Goal: Task Accomplishment & Management: Manage account settings

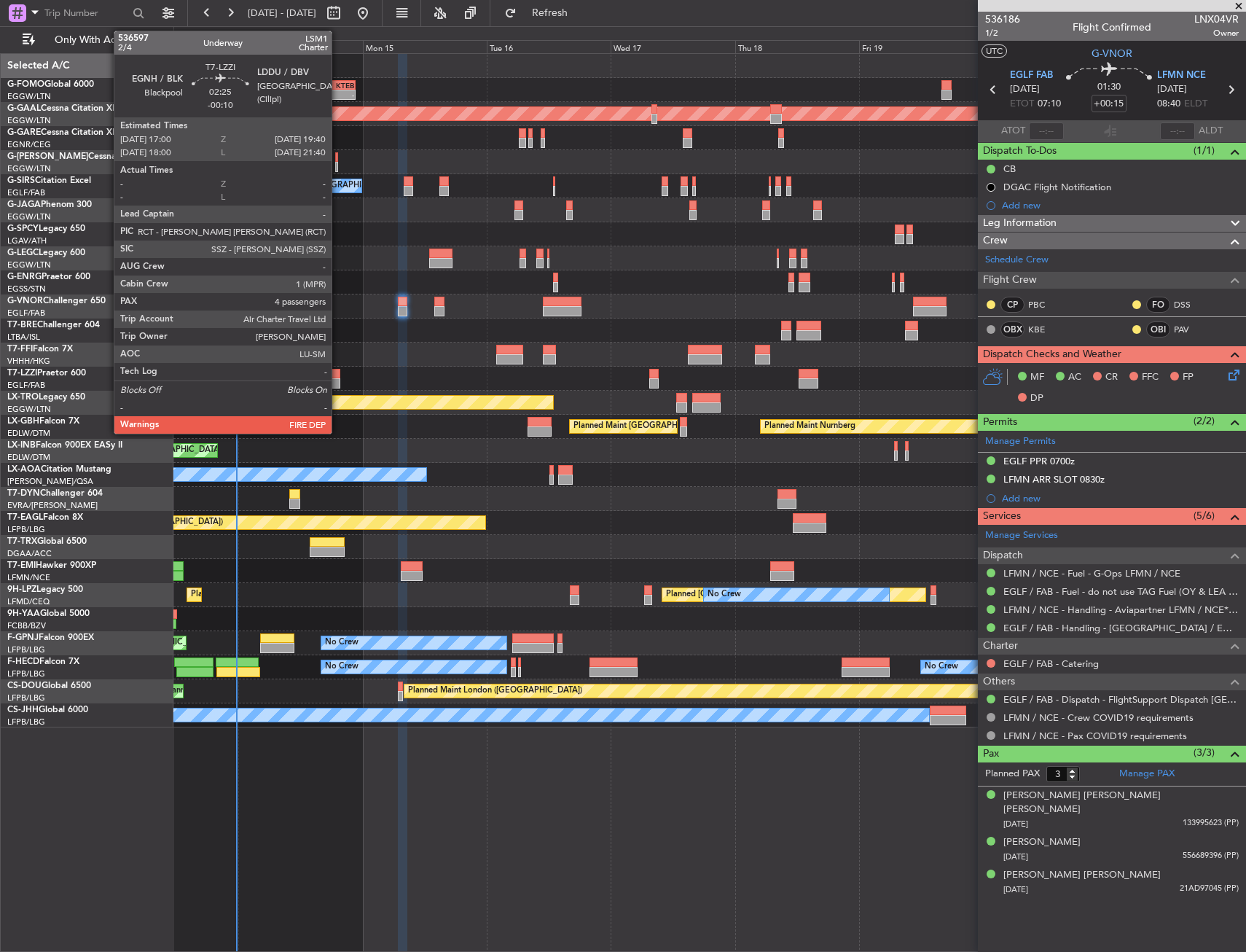
click at [338, 378] on div at bounding box center [333, 383] width 14 height 11
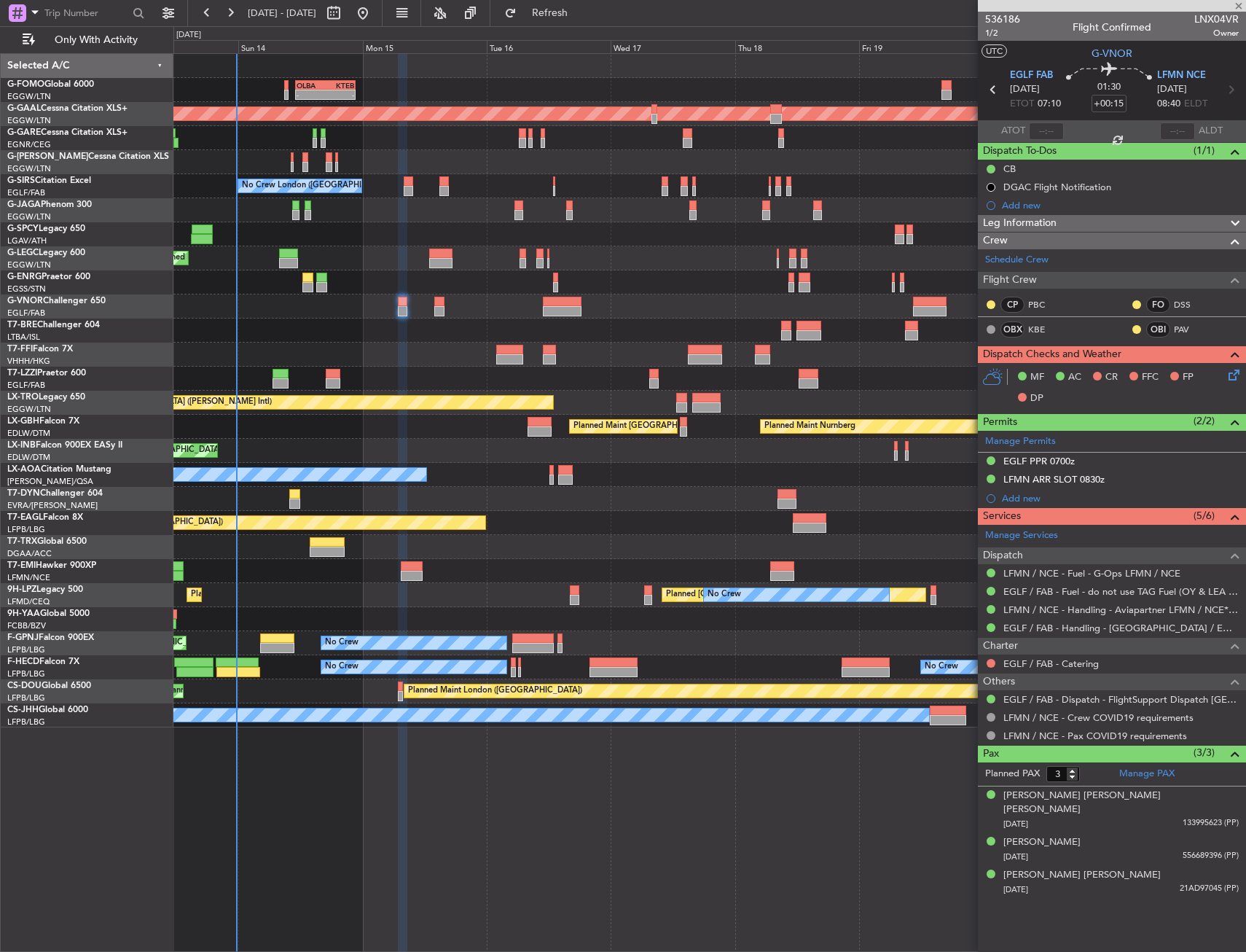
type input "-00:10"
type input "4"
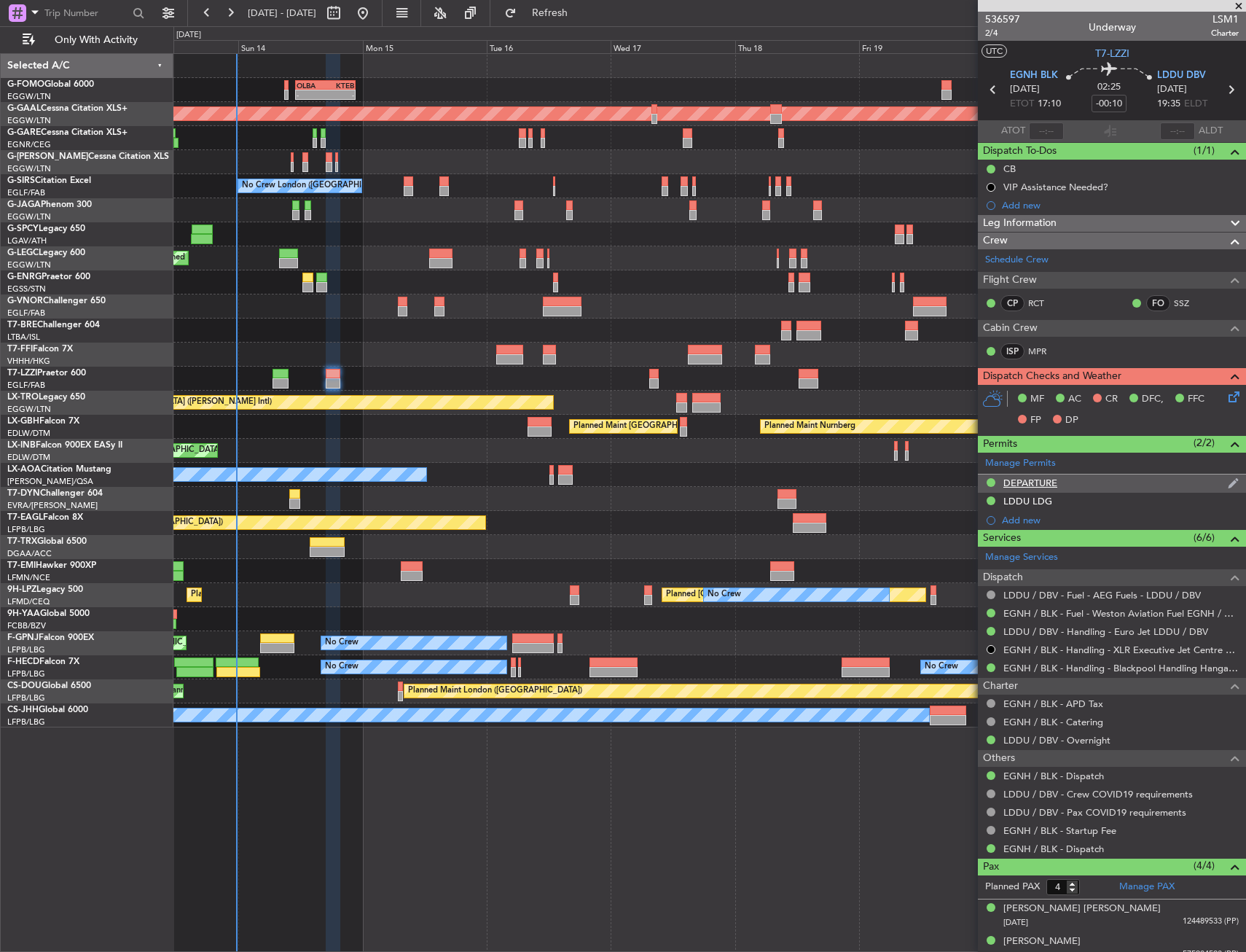
click at [1065, 479] on div "DEPARTURE" at bounding box center [1111, 483] width 268 height 18
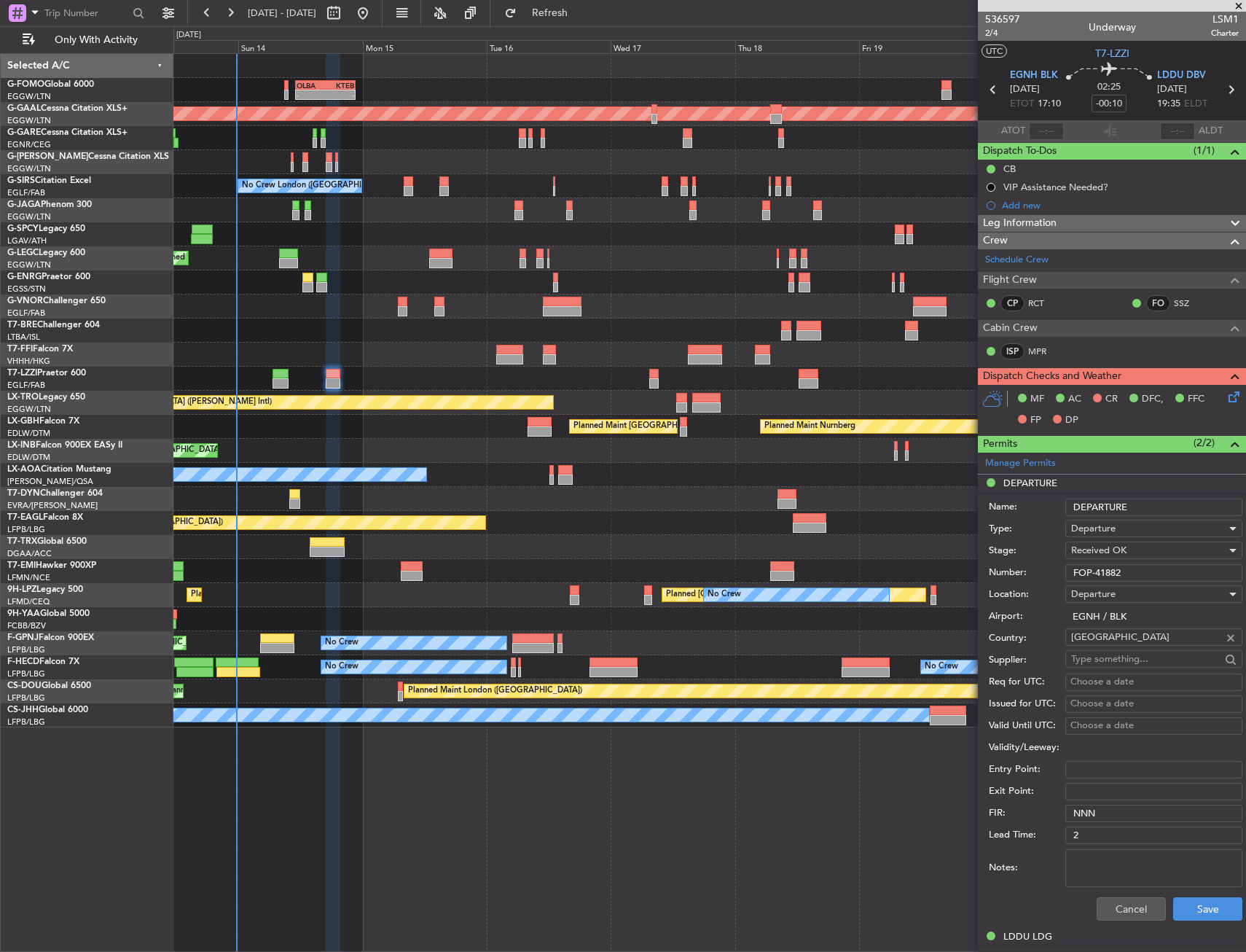
click at [1082, 572] on input "FOP-41882" at bounding box center [1154, 572] width 177 height 18
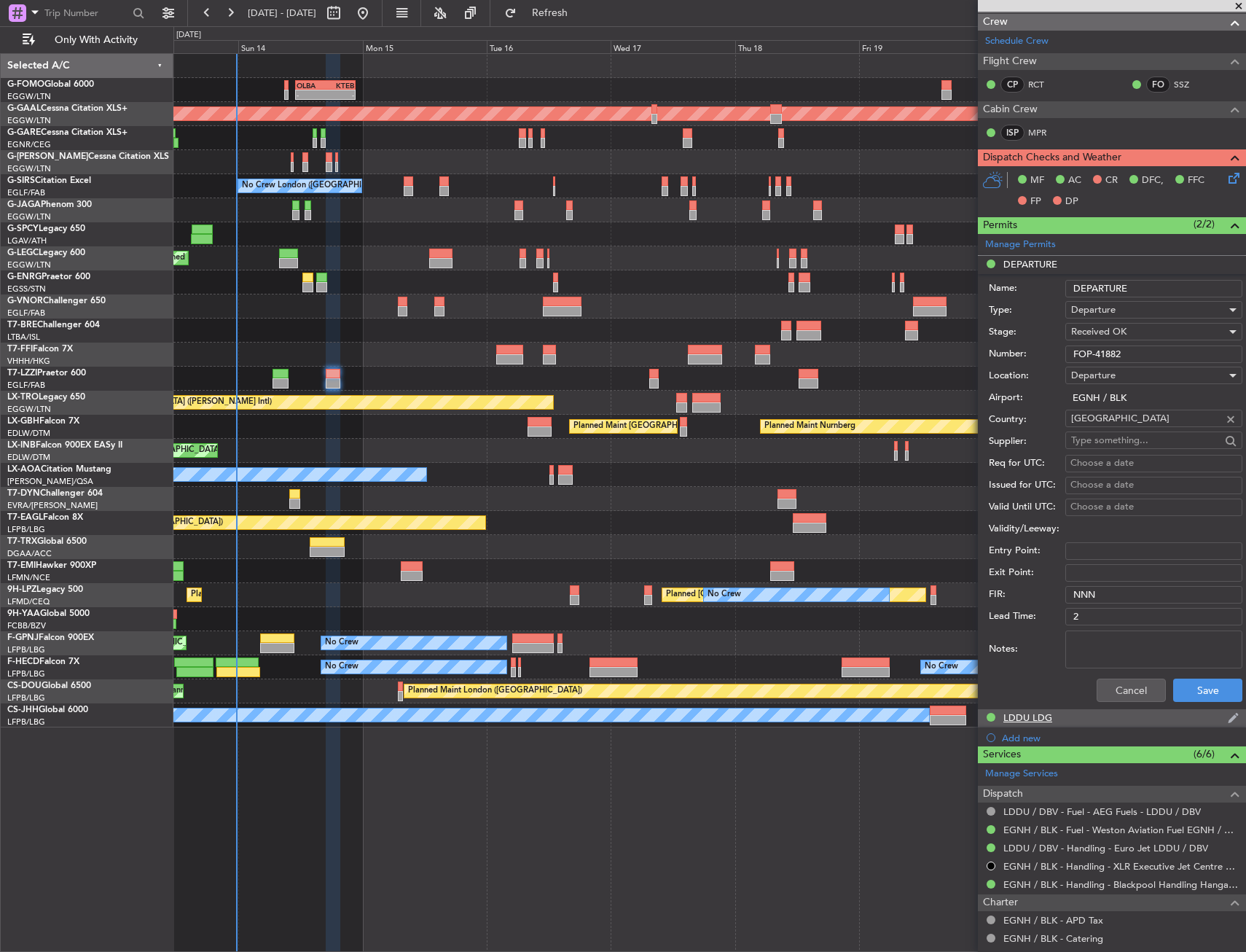
click at [1025, 722] on div "LDDU LDG" at bounding box center [1027, 717] width 48 height 12
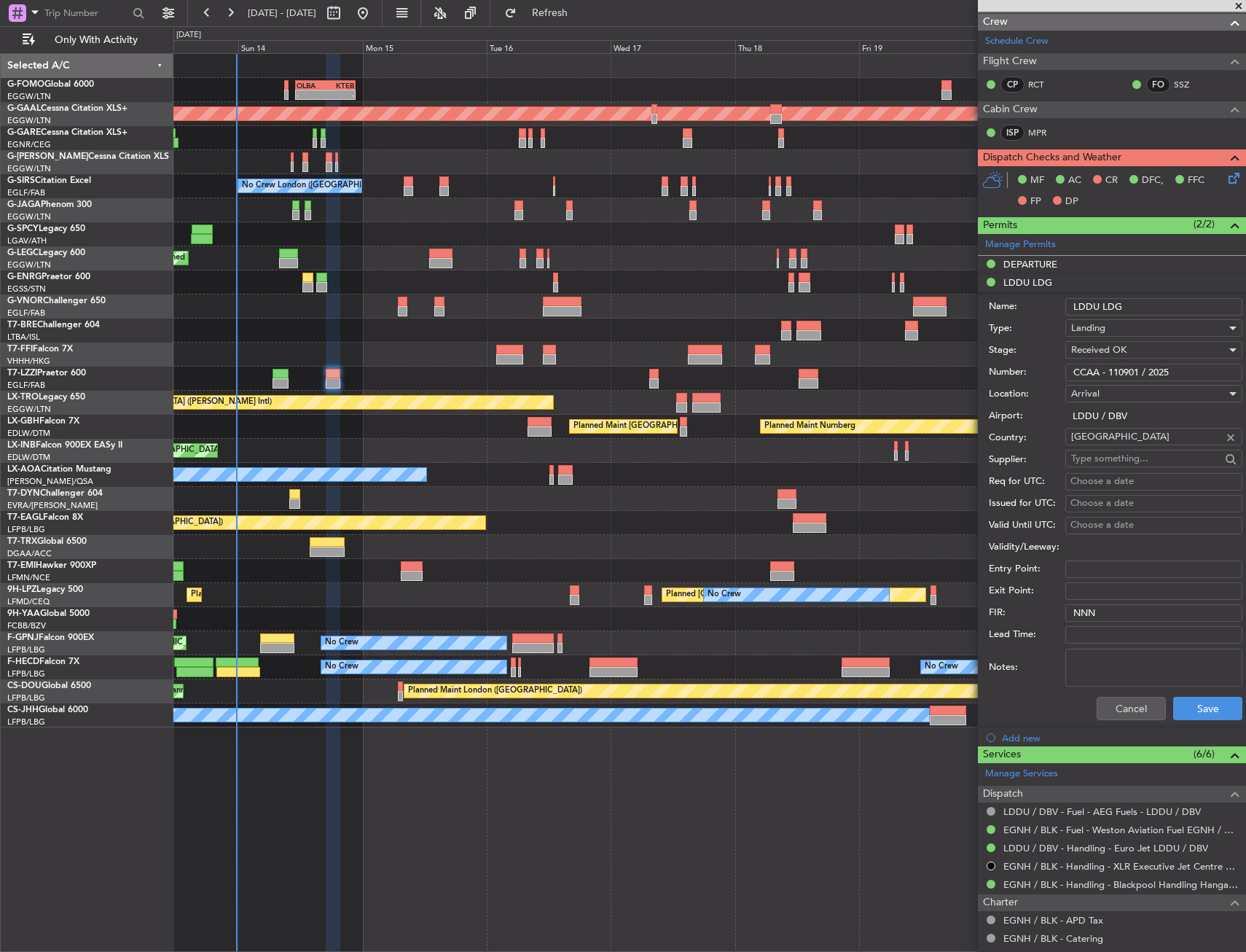
click at [1107, 373] on input "CCAA - 110901 / 2025" at bounding box center [1154, 373] width 177 height 18
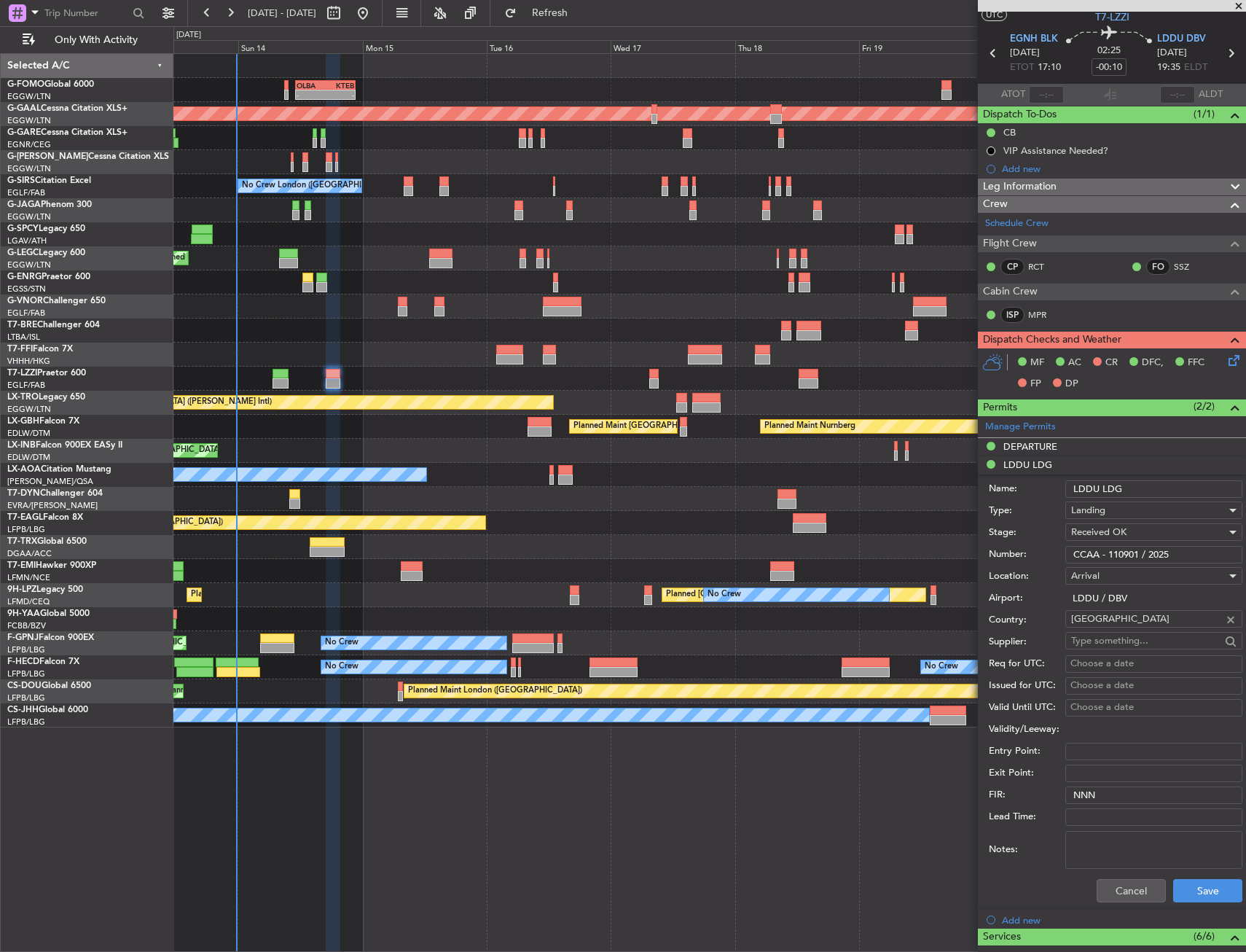
scroll to position [0, 0]
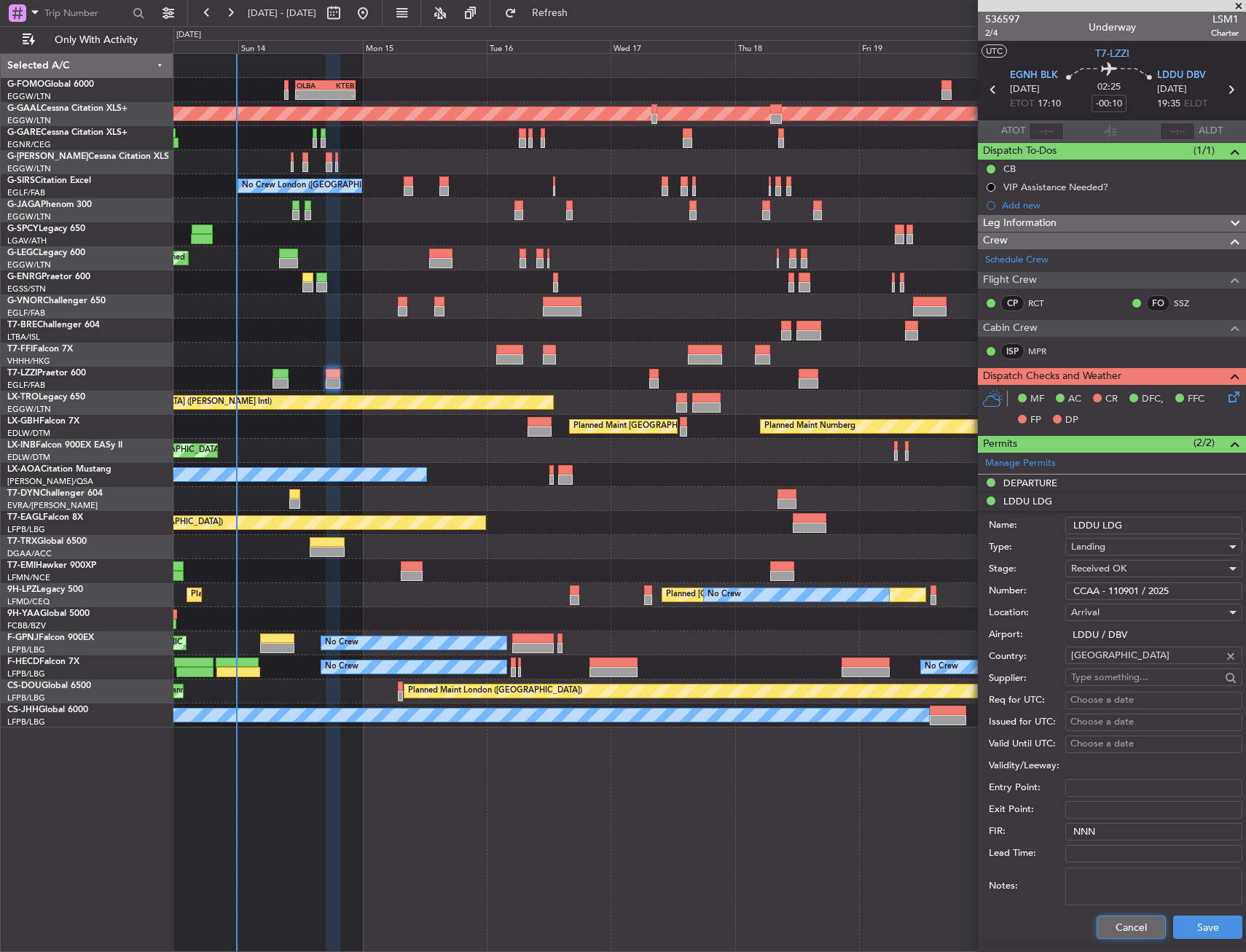
click at [1114, 920] on button "Cancel" at bounding box center [1131, 926] width 70 height 23
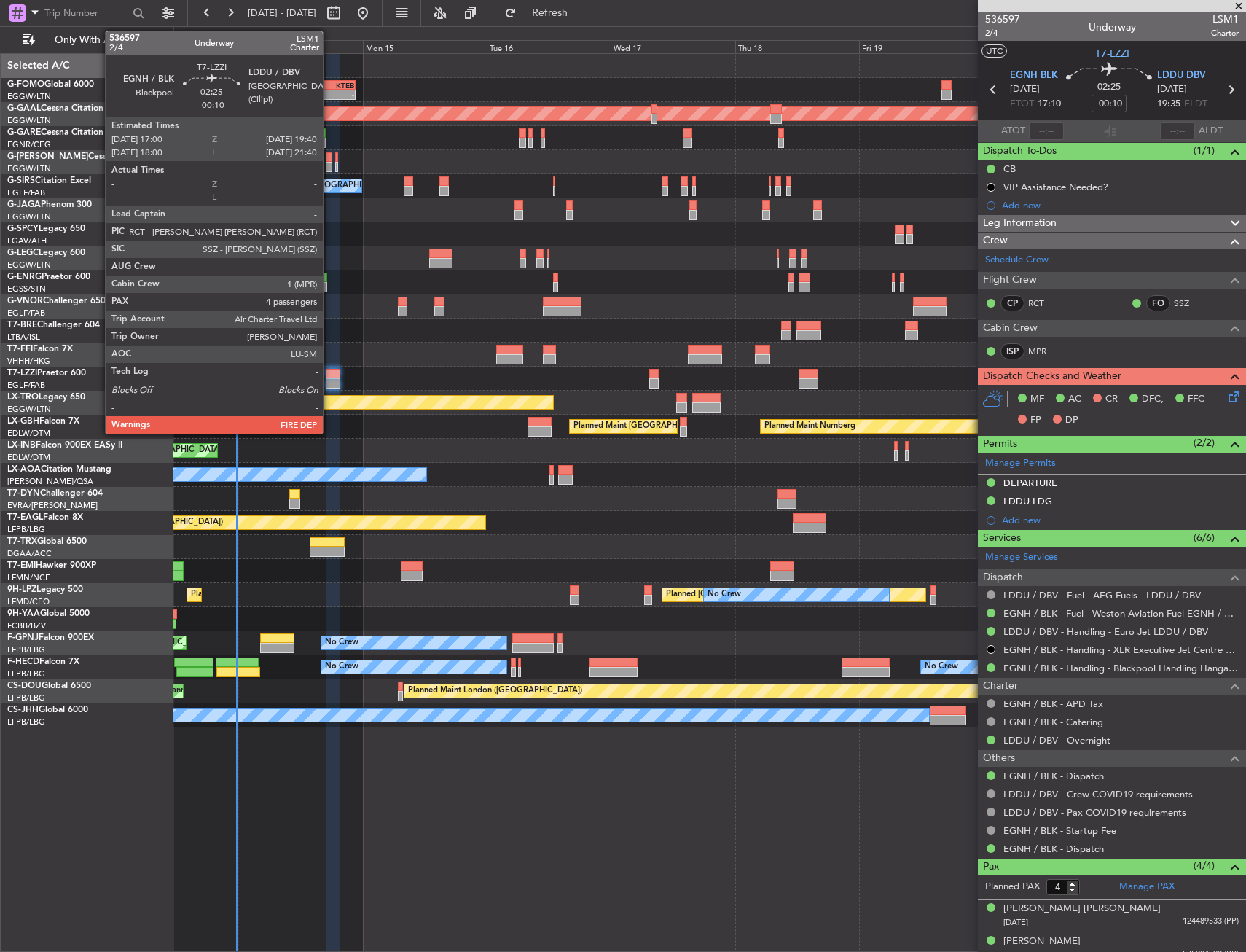
click at [329, 373] on div at bounding box center [333, 374] width 14 height 11
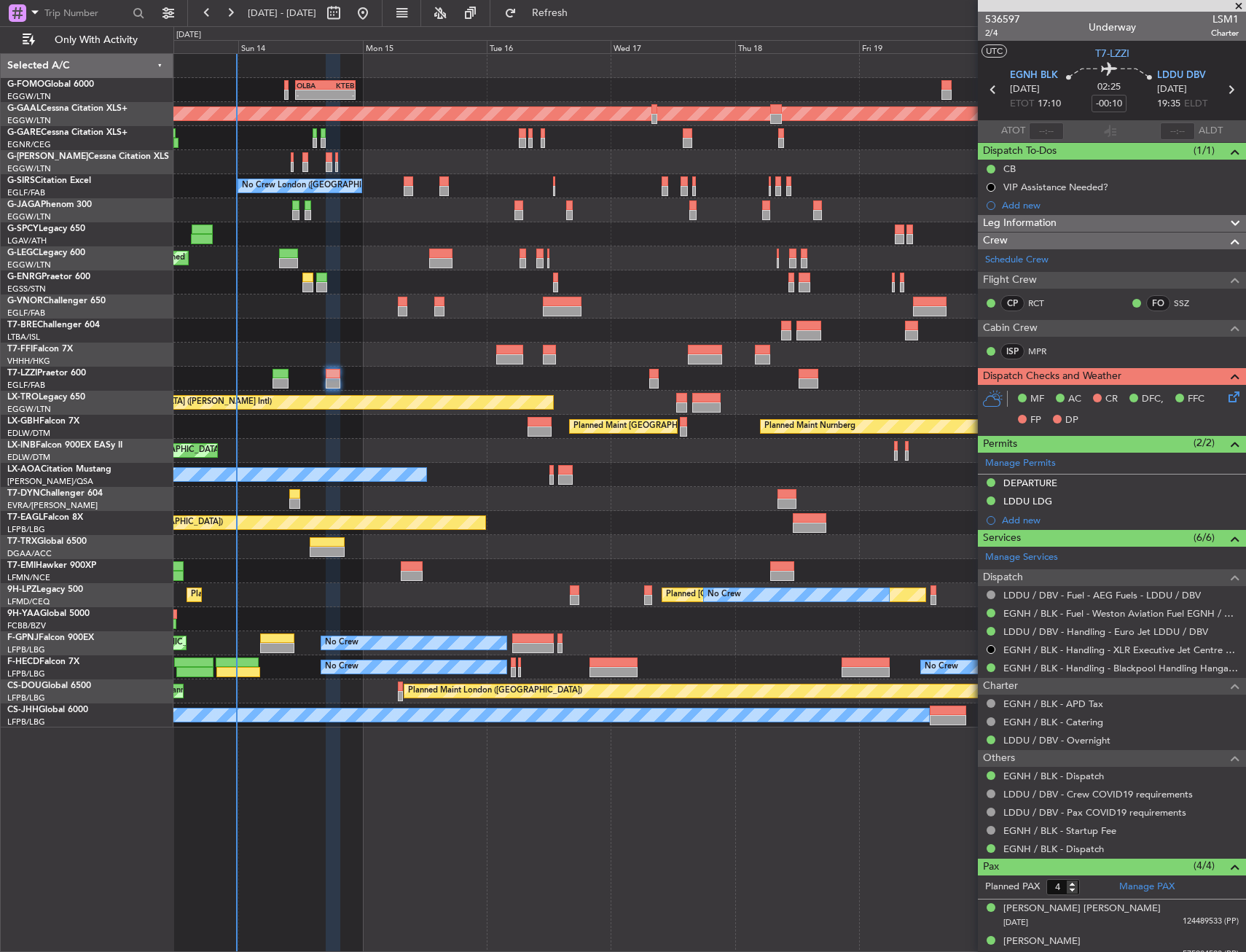
click at [1226, 400] on icon at bounding box center [1231, 394] width 11 height 11
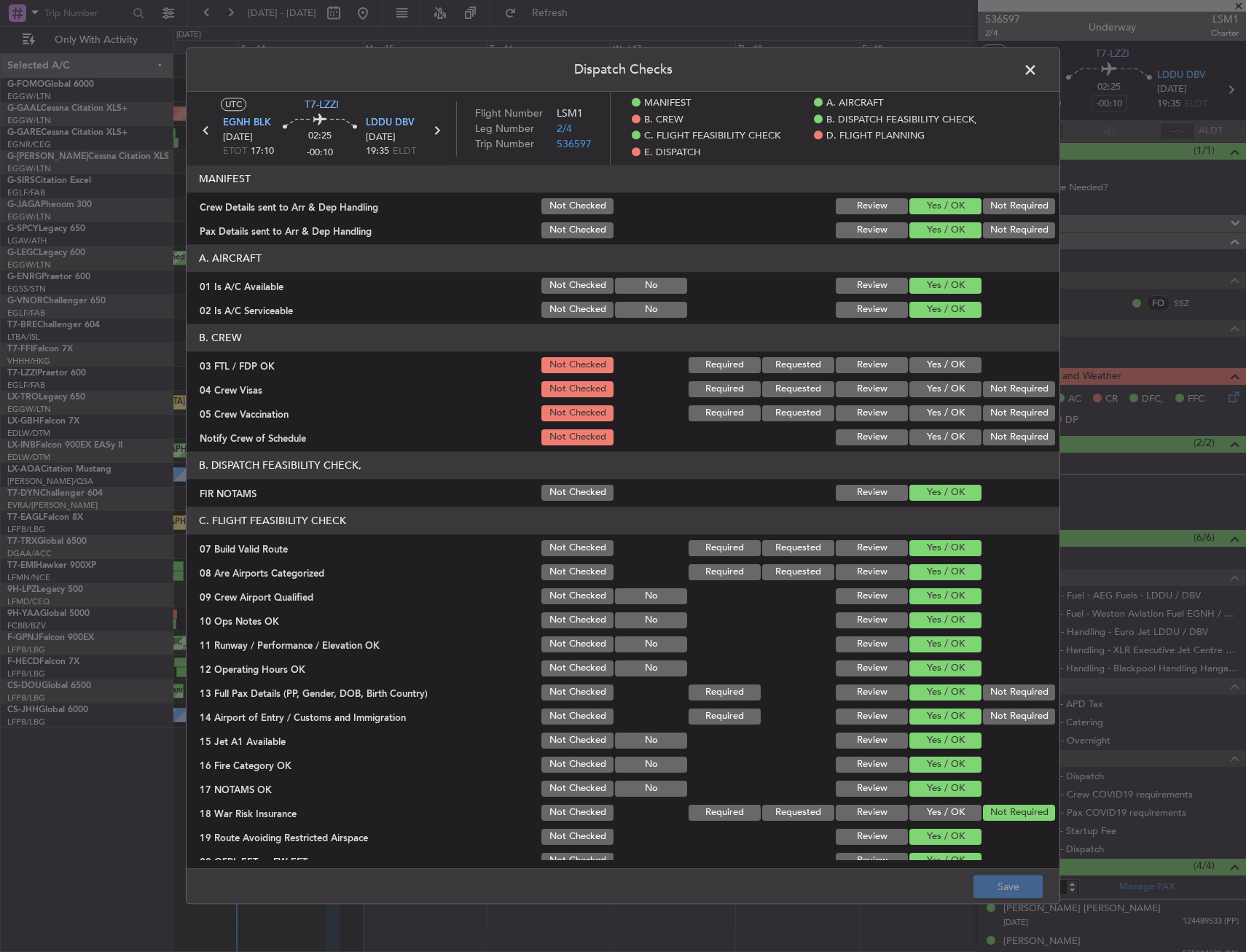
click at [981, 374] on div at bounding box center [1018, 365] width 74 height 20
click at [965, 370] on button "Yes / OK" at bounding box center [946, 365] width 72 height 16
click at [1018, 390] on button "Not Required" at bounding box center [1019, 389] width 72 height 16
click at [992, 417] on button "Not Required" at bounding box center [1019, 413] width 72 height 16
click at [944, 438] on button "Yes / OK" at bounding box center [946, 437] width 72 height 16
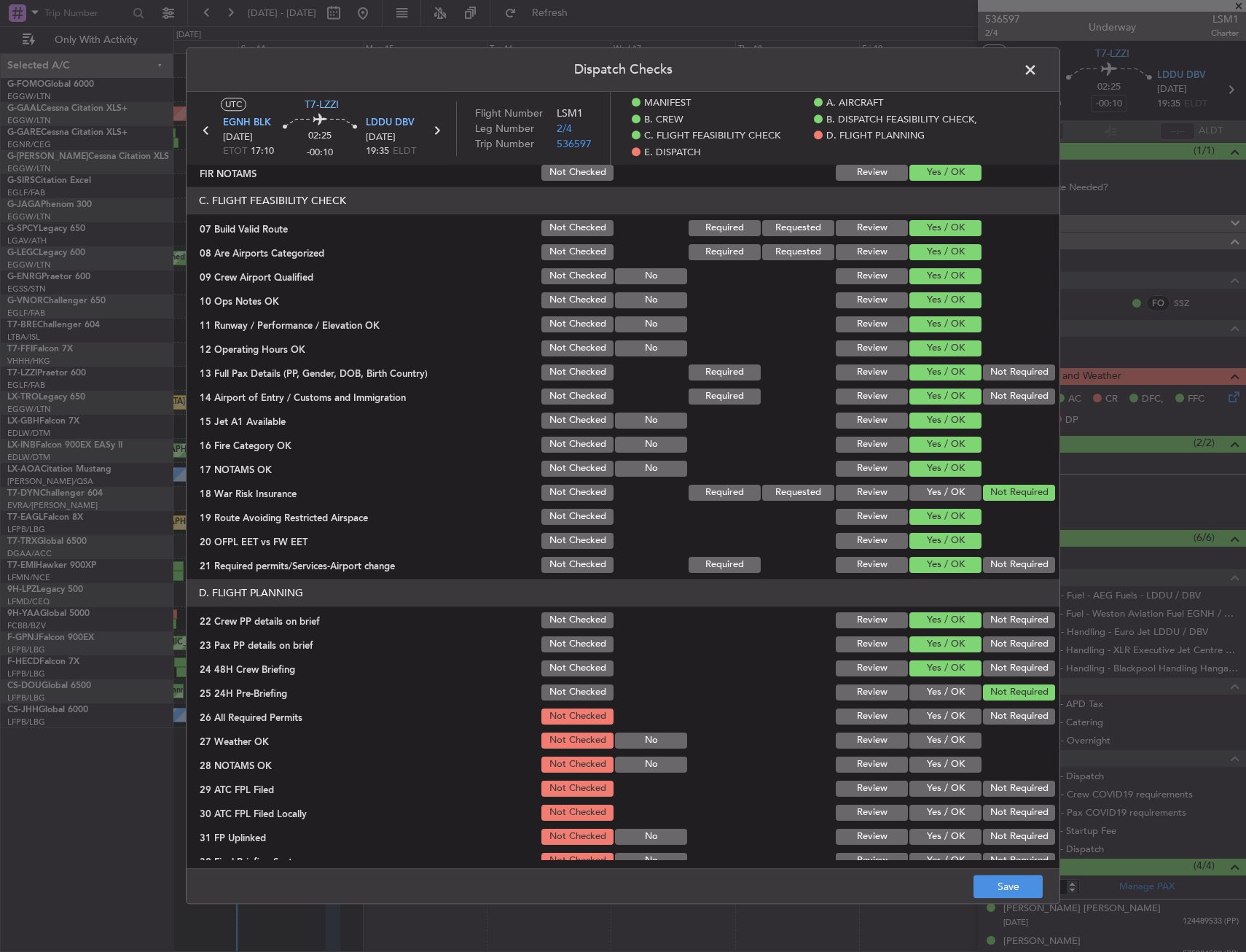
scroll to position [510, 0]
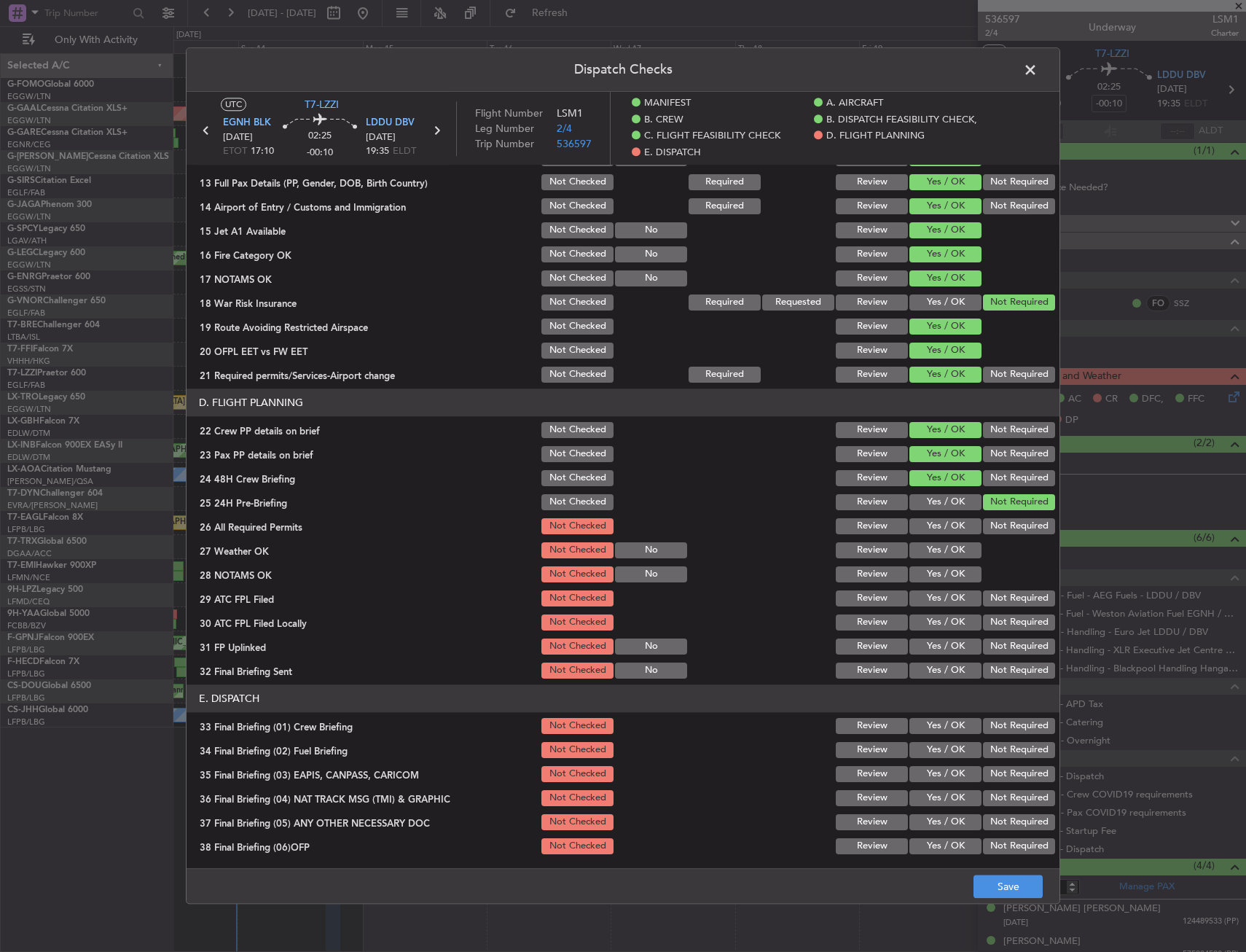
click at [934, 520] on button "Yes / OK" at bounding box center [946, 526] width 72 height 16
click at [933, 547] on button "Yes / OK" at bounding box center [946, 550] width 72 height 16
click at [928, 583] on div "Yes / OK" at bounding box center [944, 573] width 74 height 20
click at [925, 585] on section "D. FLIGHT PLANNING 22 Crew PP details on brief Not Checked Review Yes / OK Not …" at bounding box center [623, 535] width 873 height 292
click at [926, 572] on button "Yes / OK" at bounding box center [946, 574] width 72 height 16
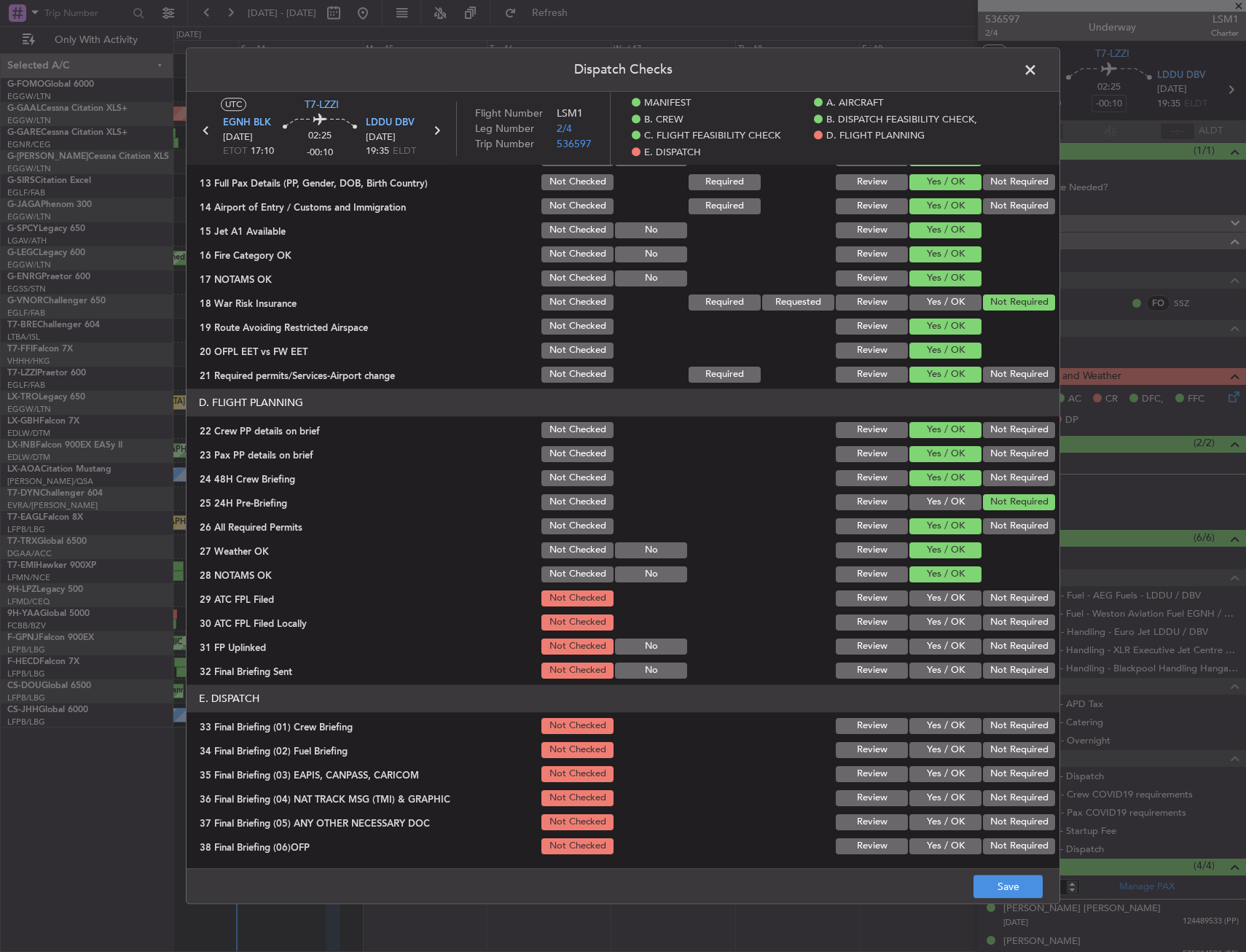
click at [924, 588] on div "Yes / OK" at bounding box center [944, 598] width 74 height 20
click at [990, 616] on button "Not Required" at bounding box center [1019, 622] width 72 height 16
click at [934, 605] on button "Yes / OK" at bounding box center [946, 598] width 72 height 16
drag, startPoint x: 939, startPoint y: 641, endPoint x: 989, endPoint y: 656, distance: 52.2
click at [939, 639] on button "Yes / OK" at bounding box center [946, 646] width 72 height 16
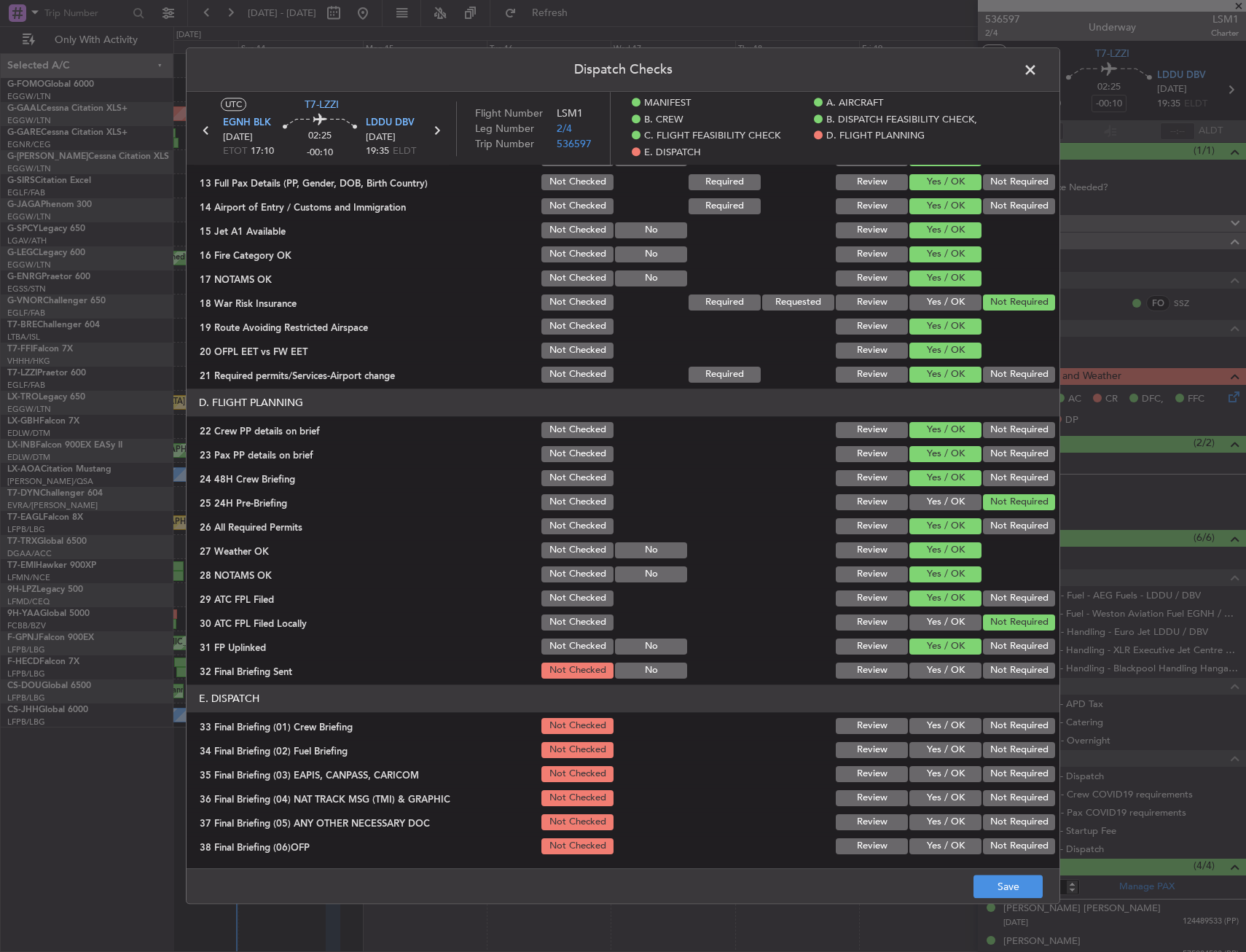
click at [994, 663] on button "Not Required" at bounding box center [1019, 670] width 72 height 16
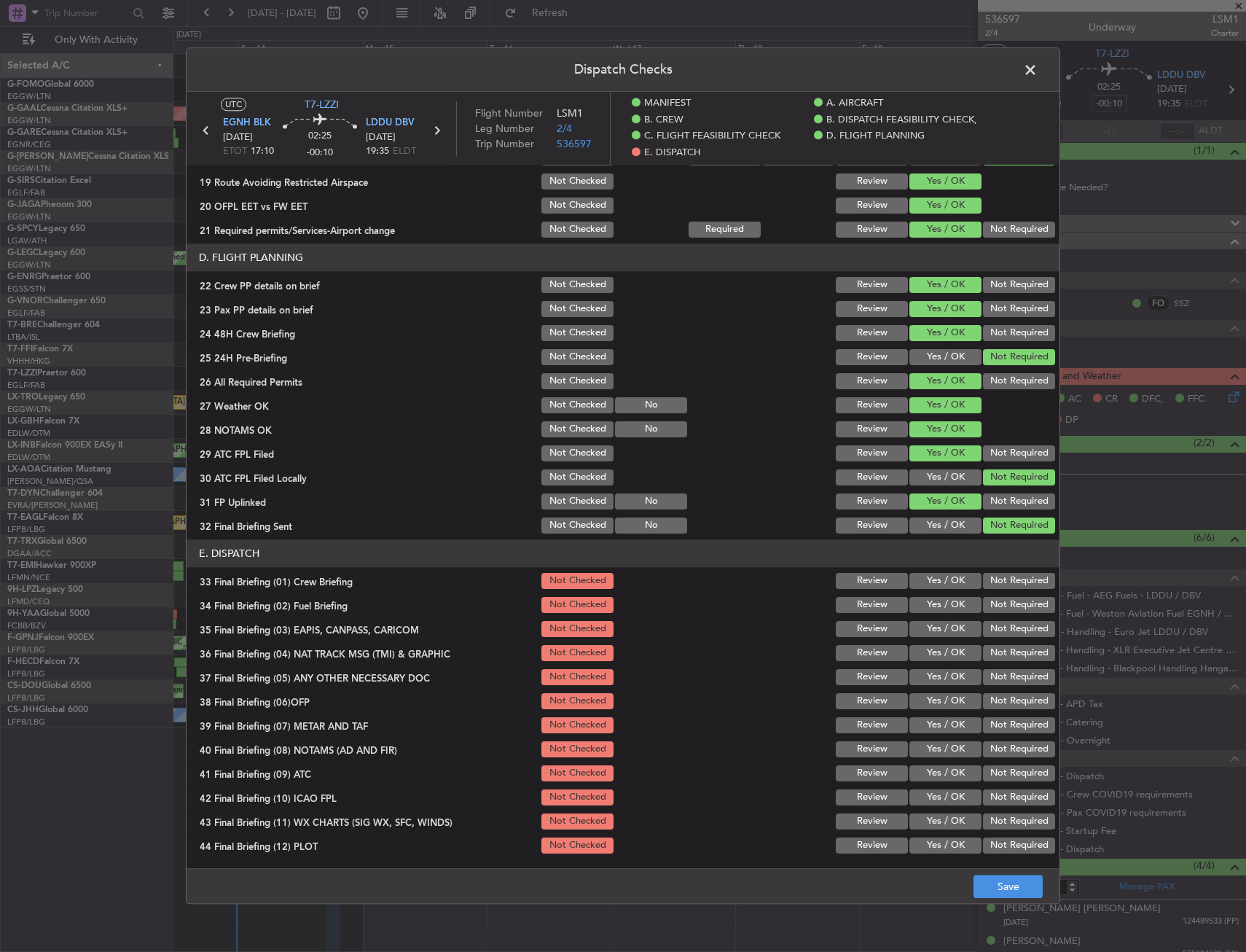
drag, startPoint x: 934, startPoint y: 667, endPoint x: 933, endPoint y: 643, distance: 24.0
click at [934, 665] on section "E. DISPATCH 33 Final Briefing (01) Crew Briefing Not Checked Review Yes / OK No…" at bounding box center [623, 697] width 873 height 316
click at [932, 587] on button "Yes / OK" at bounding box center [946, 580] width 72 height 16
drag, startPoint x: 929, startPoint y: 606, endPoint x: 998, endPoint y: 632, distance: 73.7
click at [929, 606] on button "Yes / OK" at bounding box center [946, 605] width 72 height 16
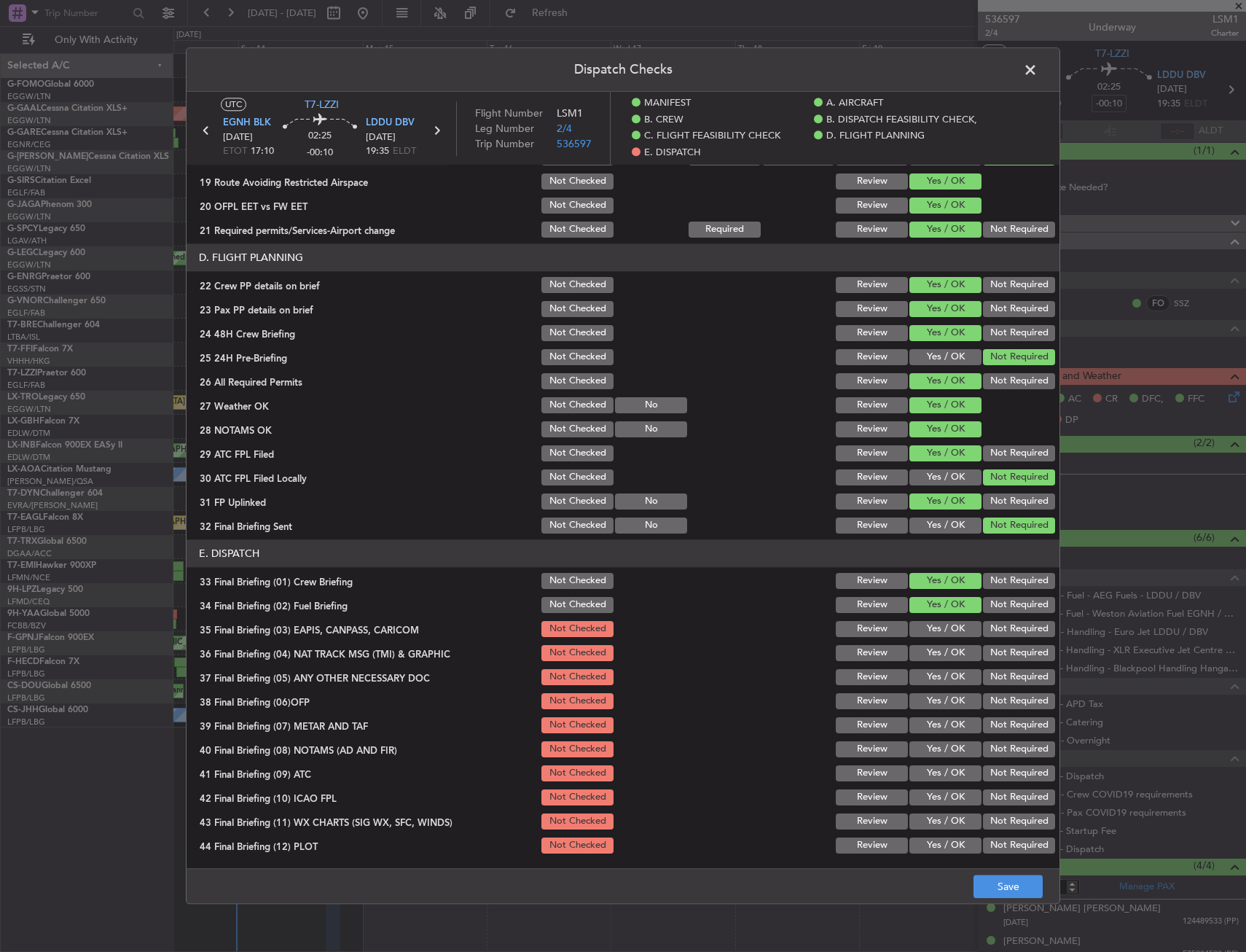
click at [998, 632] on button "Not Required" at bounding box center [1019, 629] width 72 height 16
click at [990, 657] on button "Not Required" at bounding box center [1019, 653] width 72 height 16
drag, startPoint x: 936, startPoint y: 675, endPoint x: 934, endPoint y: 682, distance: 7.3
click at [934, 675] on button "Yes / OK" at bounding box center [946, 677] width 72 height 16
click at [934, 703] on button "Yes / OK" at bounding box center [946, 701] width 72 height 16
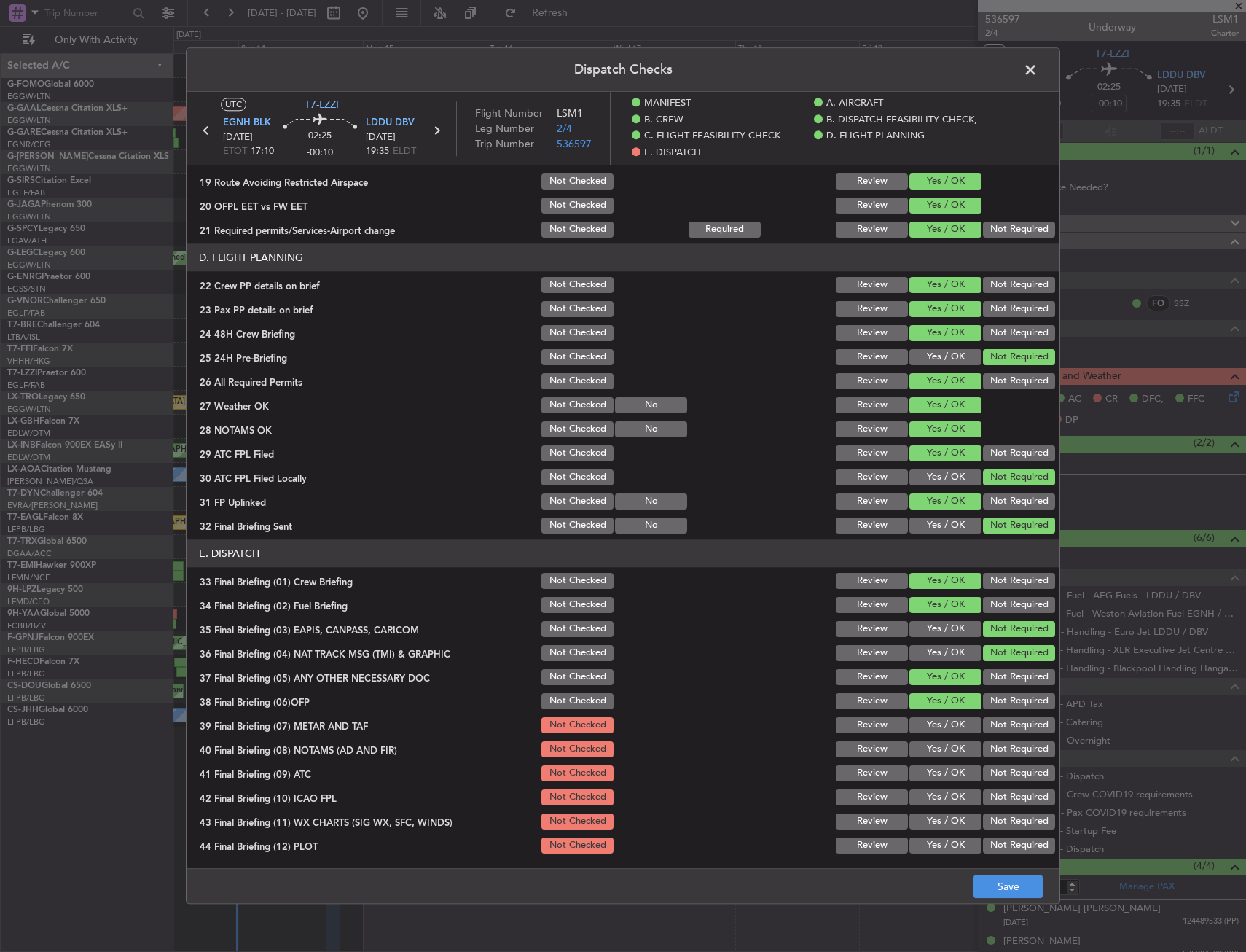
drag, startPoint x: 934, startPoint y: 707, endPoint x: 934, endPoint y: 728, distance: 21.0
click at [934, 715] on section "E. DISPATCH 33 Final Briefing (01) Crew Briefing Not Checked Review Yes / OK No…" at bounding box center [623, 697] width 873 height 316
drag, startPoint x: 934, startPoint y: 728, endPoint x: 934, endPoint y: 738, distance: 10.0
click at [934, 734] on div "Yes / OK" at bounding box center [944, 725] width 74 height 20
click at [934, 752] on div "Yes / OK" at bounding box center [944, 749] width 74 height 20
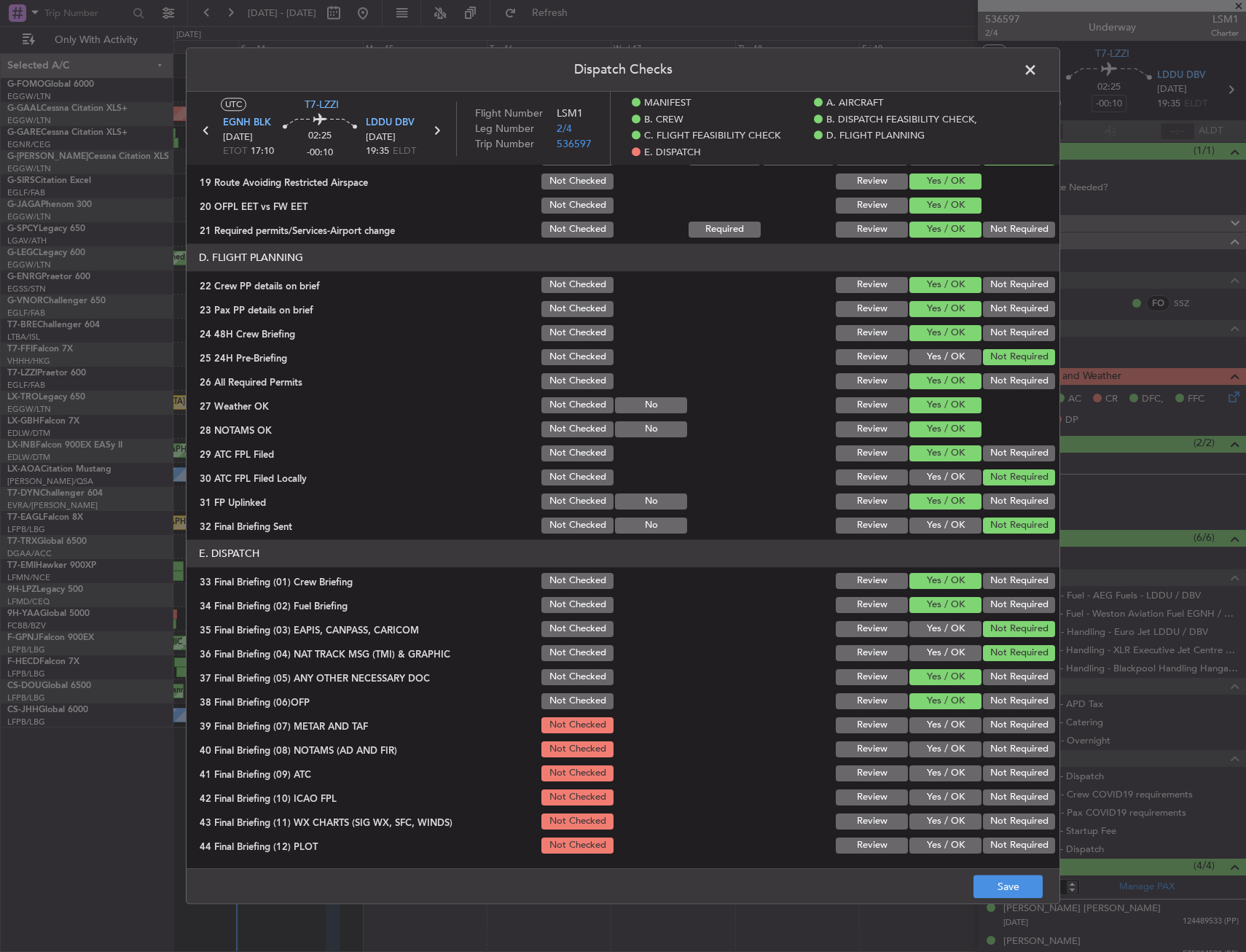
click at [933, 771] on button "Yes / OK" at bounding box center [946, 773] width 72 height 16
click at [936, 720] on button "Yes / OK" at bounding box center [946, 725] width 72 height 16
click at [936, 747] on button "Yes / OK" at bounding box center [946, 749] width 72 height 16
click at [935, 784] on section "E. DISPATCH 33 Final Briefing (01) Crew Briefing Not Checked Review Yes / OK No…" at bounding box center [623, 697] width 873 height 316
click at [936, 805] on button "Yes / OK" at bounding box center [946, 797] width 72 height 16
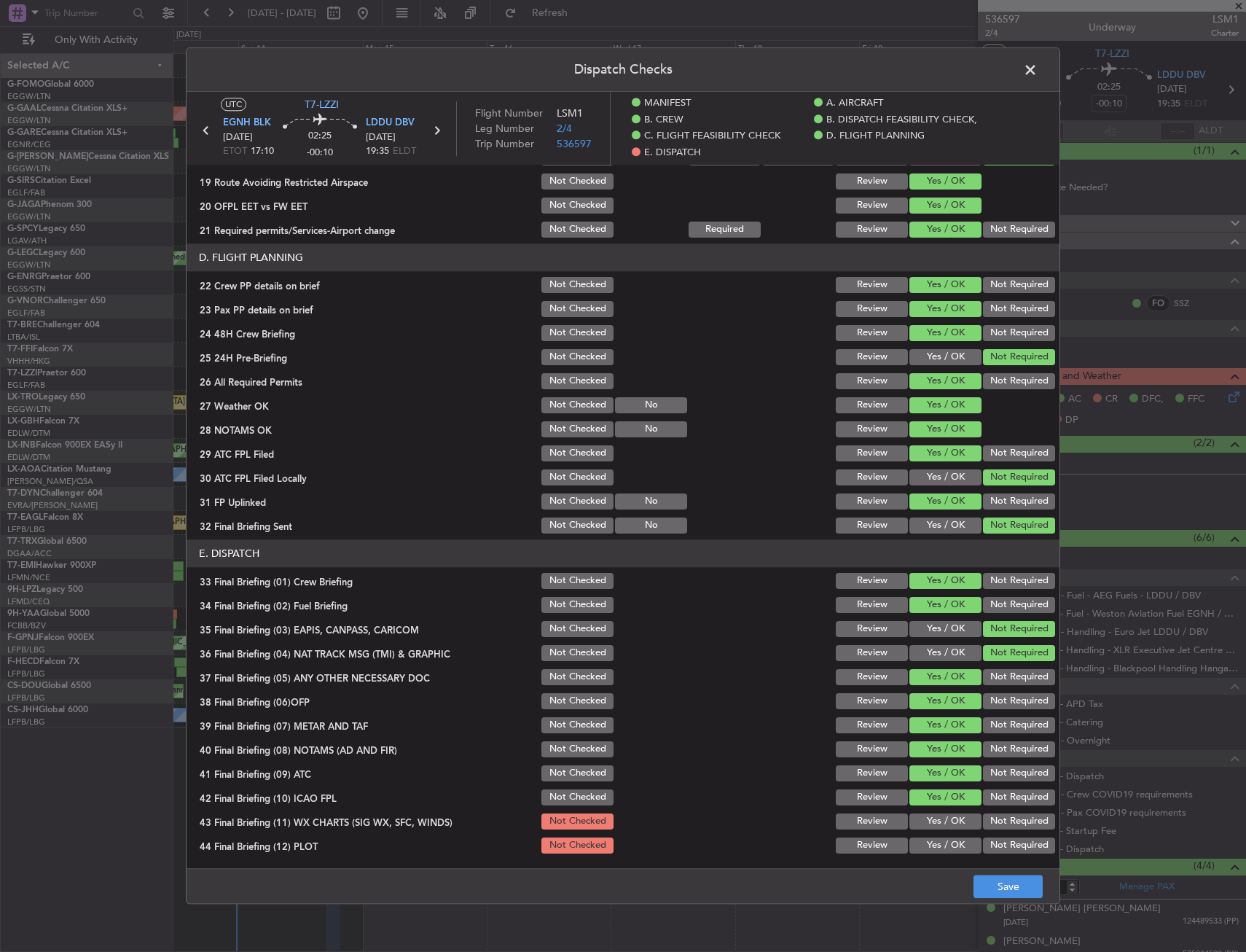
click at [933, 821] on button "Yes / OK" at bounding box center [946, 821] width 72 height 16
click at [937, 845] on section "E. DISPATCH 33 Final Briefing (01) Crew Briefing Not Checked Review Yes / OK No…" at bounding box center [623, 697] width 873 height 316
click at [1019, 904] on div "Dispatch Checks UTC T7-LZZI EGNH BLK [DATE] ETOT 17:10 02:25 -00:10 LDDU DBV [D…" at bounding box center [623, 476] width 1246 height 952
click at [947, 849] on button "Yes / OK" at bounding box center [946, 845] width 72 height 16
click at [1010, 882] on button "Save" at bounding box center [1007, 887] width 70 height 23
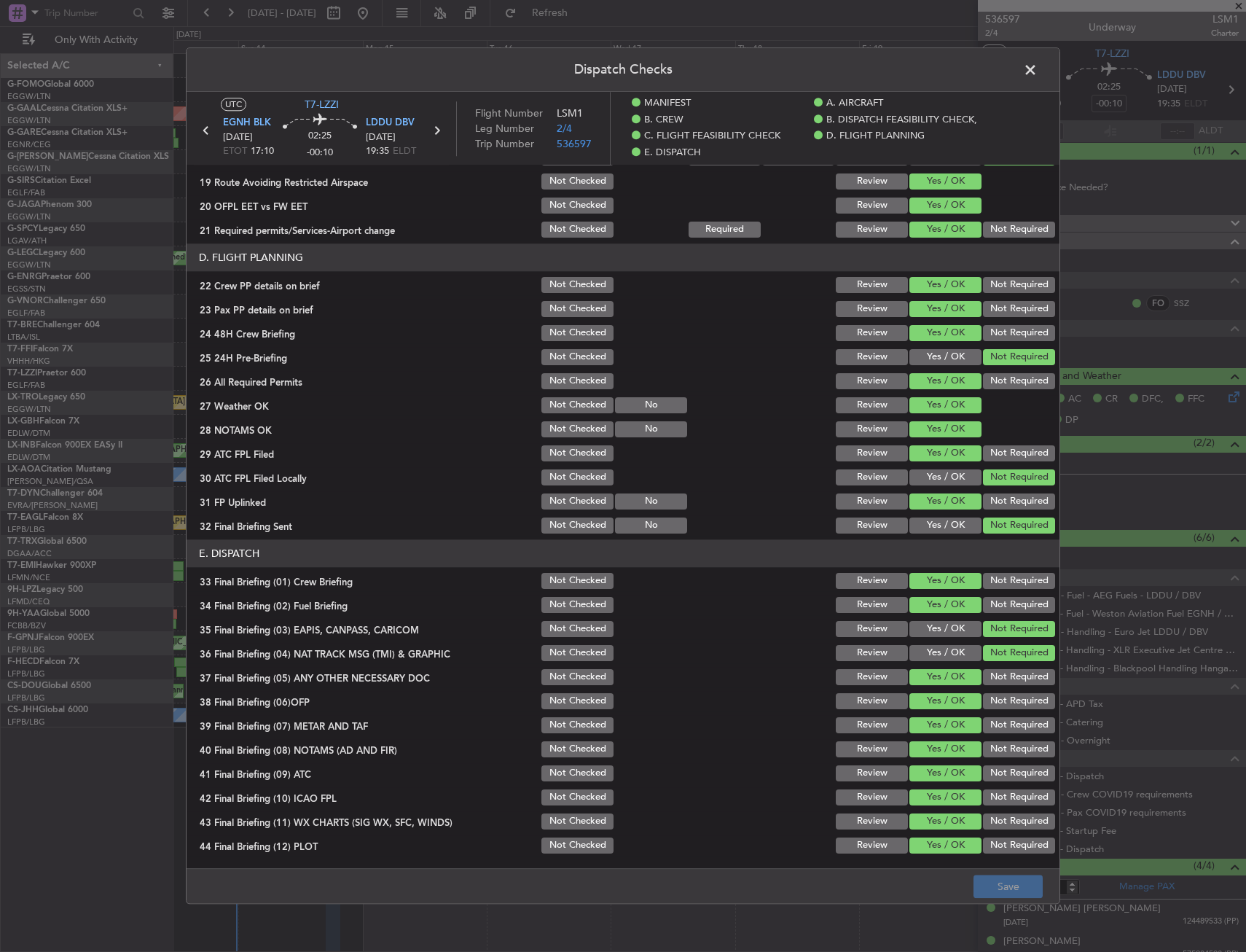
click at [1037, 75] on span at bounding box center [1037, 73] width 0 height 29
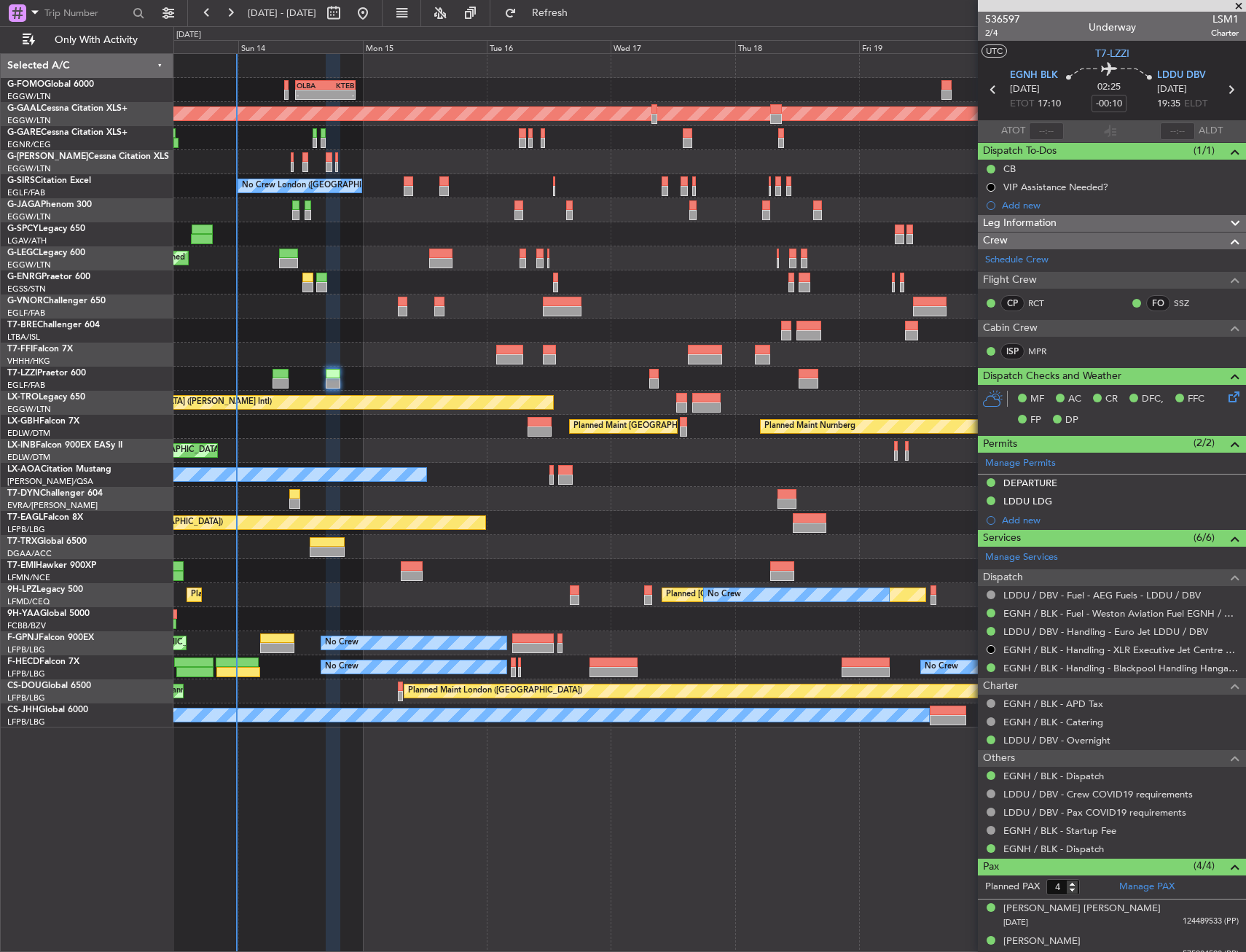
click at [478, 70] on div at bounding box center [709, 65] width 1072 height 24
click at [268, 382] on div at bounding box center [709, 378] width 1072 height 24
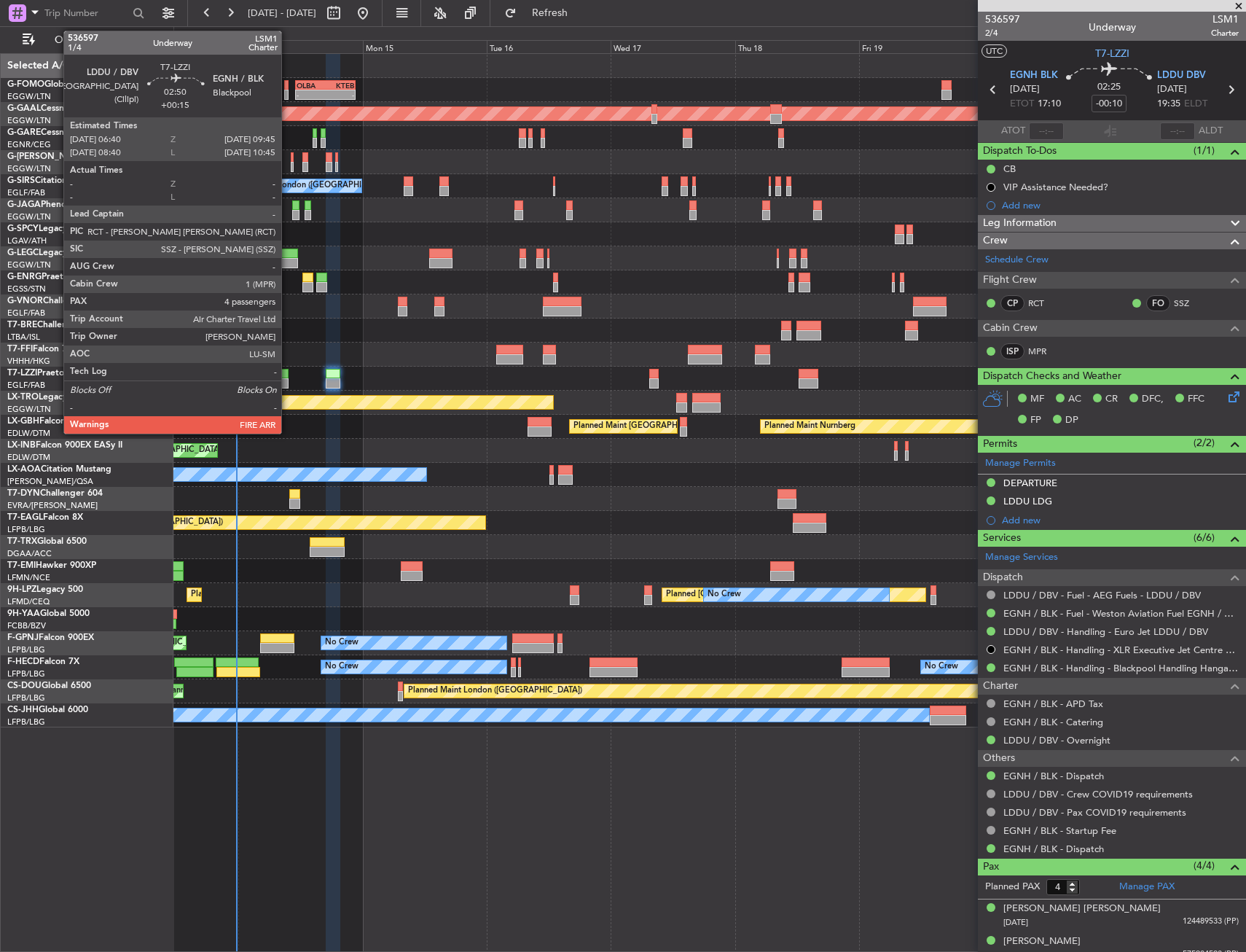
click at [288, 372] on div at bounding box center [280, 374] width 16 height 11
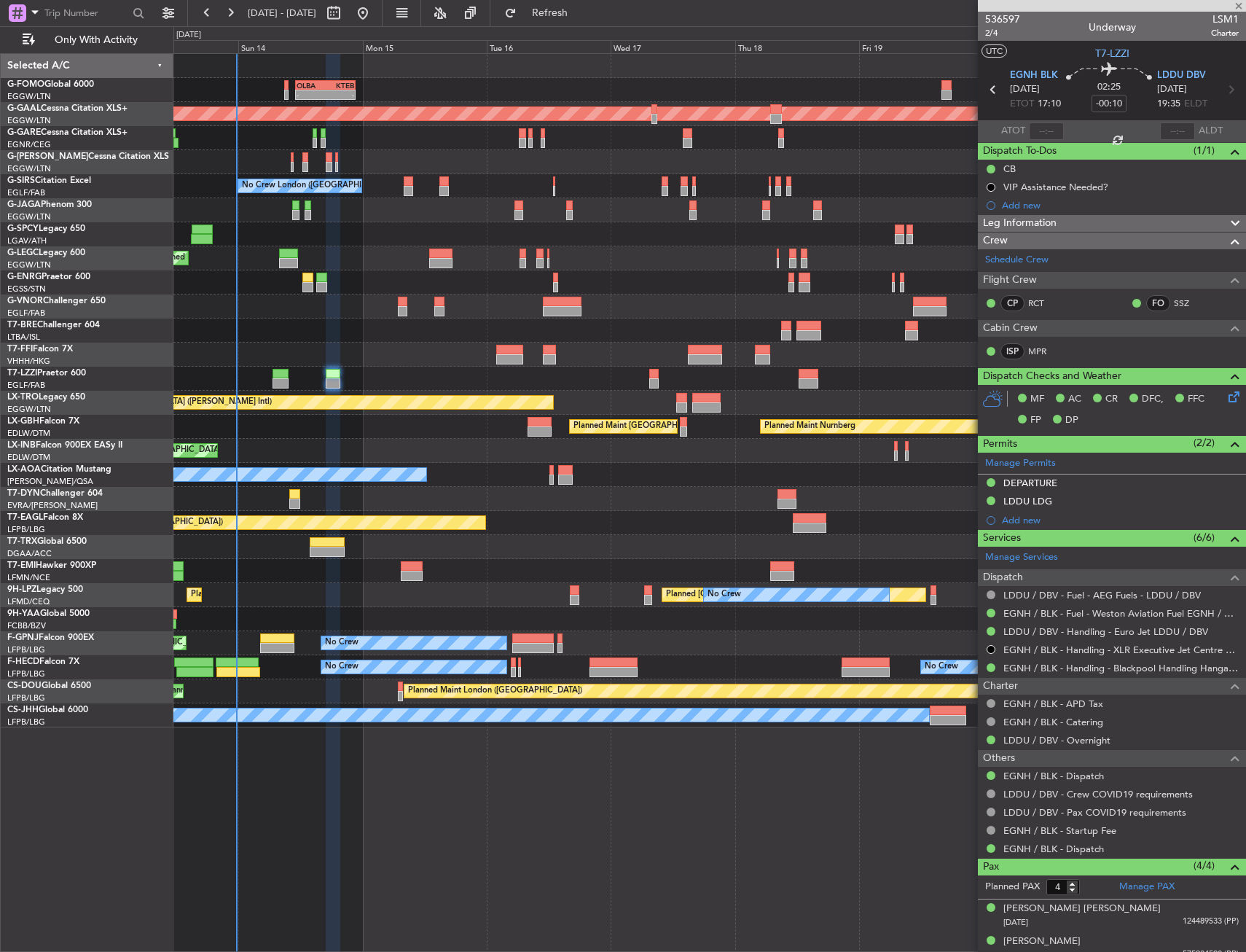
type input "+00:15"
